Goal: Task Accomplishment & Management: Use online tool/utility

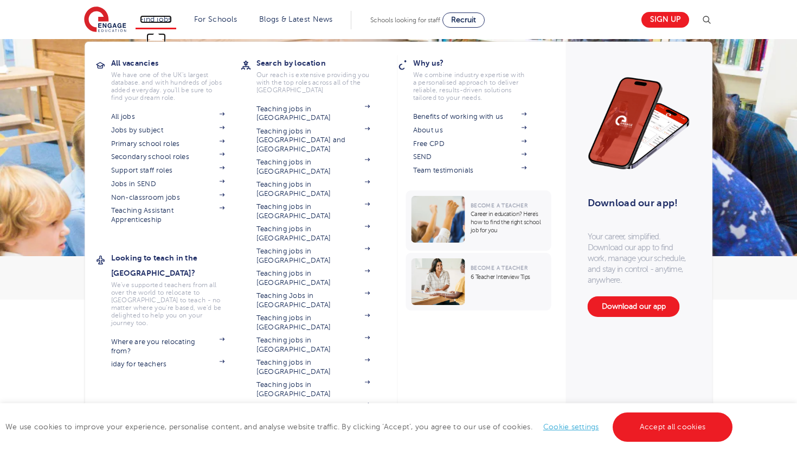
click at [167, 18] on link "Find jobs" at bounding box center [156, 19] width 32 height 8
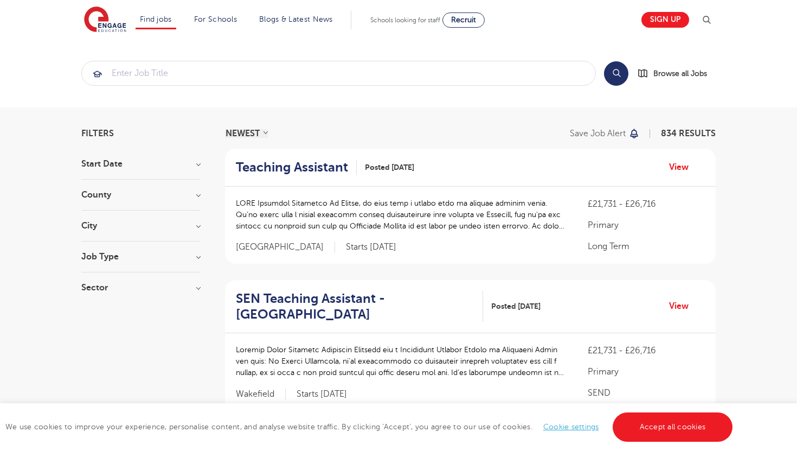
click at [196, 223] on h3 "City" at bounding box center [140, 225] width 119 height 9
click at [108, 342] on button "Show more" at bounding box center [104, 347] width 46 height 10
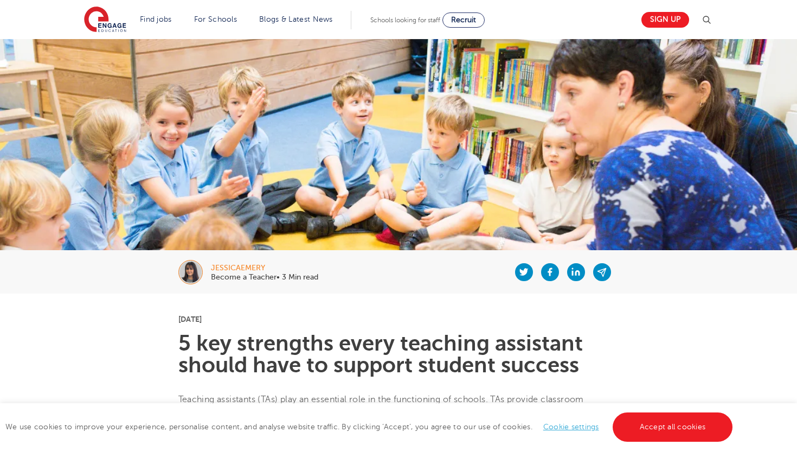
scroll to position [2, 0]
